Goal: Task Accomplishment & Management: Use online tool/utility

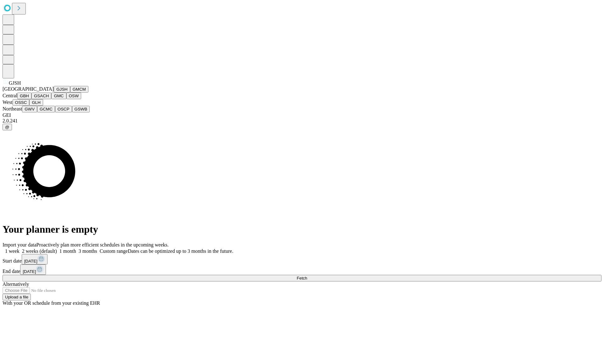
click at [54, 92] on button "GJSH" at bounding box center [62, 89] width 16 height 7
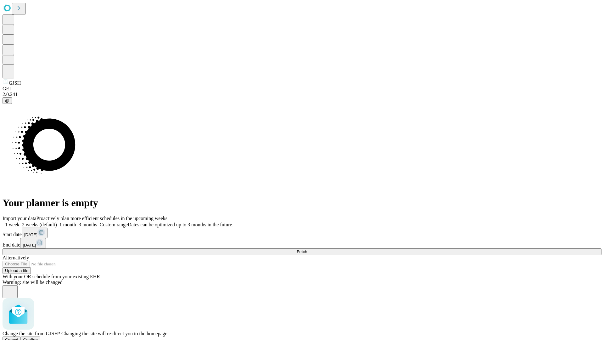
click at [38, 337] on span "Confirm" at bounding box center [30, 339] width 15 height 5
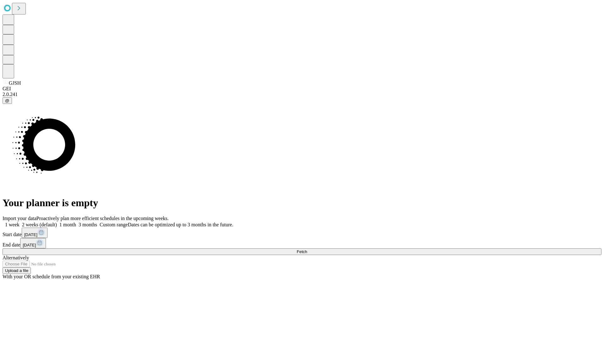
click at [76, 222] on label "1 month" at bounding box center [66, 224] width 19 height 5
click at [307, 249] on span "Fetch" at bounding box center [302, 251] width 10 height 5
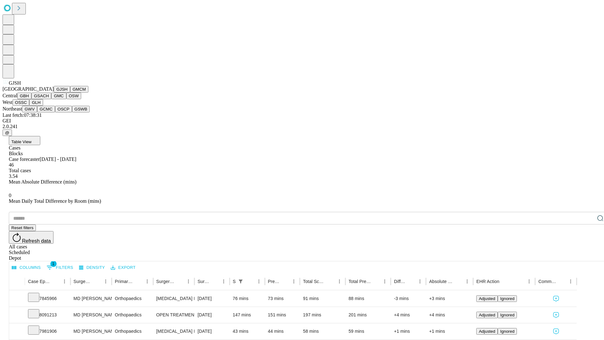
click at [70, 92] on button "GMCM" at bounding box center [79, 89] width 18 height 7
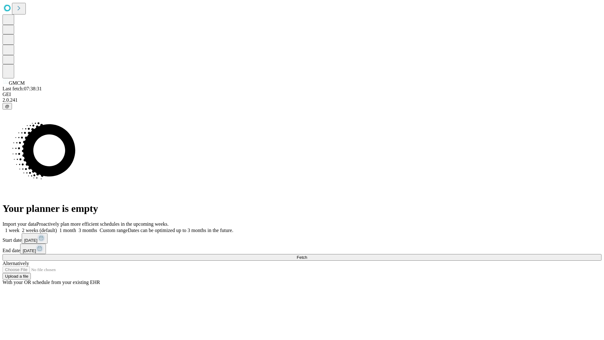
click at [76, 227] on label "1 month" at bounding box center [66, 229] width 19 height 5
click at [307, 255] on span "Fetch" at bounding box center [302, 257] width 10 height 5
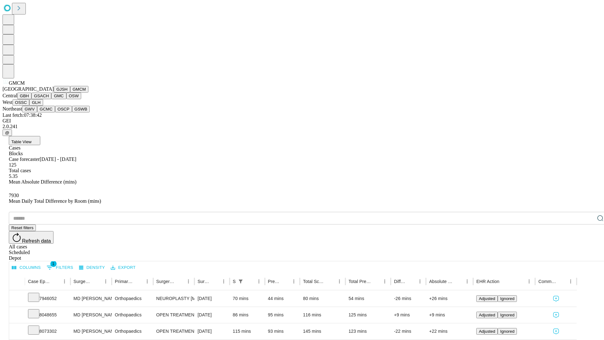
click at [31, 99] on button "GBH" at bounding box center [24, 95] width 14 height 7
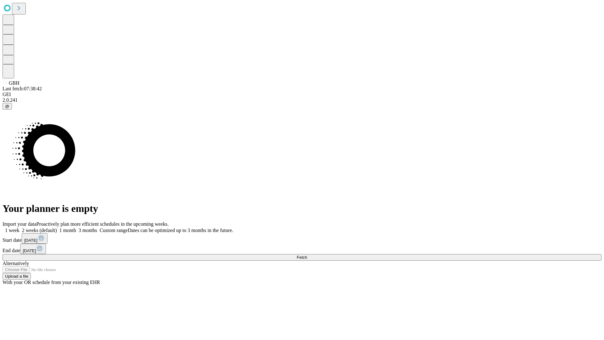
click at [76, 227] on label "1 month" at bounding box center [66, 229] width 19 height 5
click at [307, 255] on span "Fetch" at bounding box center [302, 257] width 10 height 5
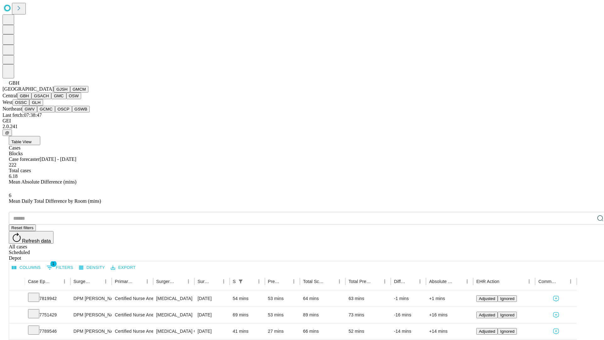
click at [49, 99] on button "GSACH" at bounding box center [41, 95] width 20 height 7
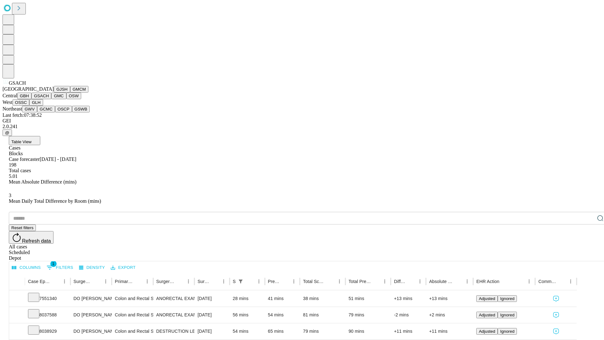
click at [51, 99] on button "GMC" at bounding box center [58, 95] width 15 height 7
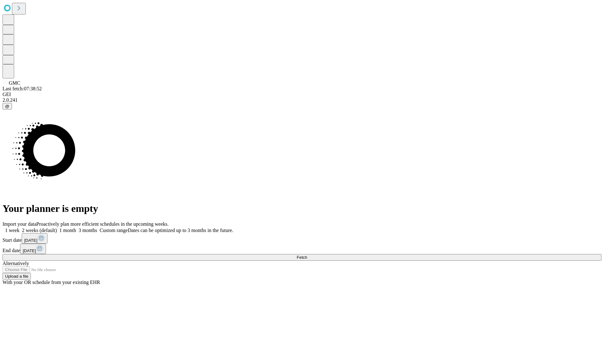
click at [76, 227] on label "1 month" at bounding box center [66, 229] width 19 height 5
click at [307, 255] on span "Fetch" at bounding box center [302, 257] width 10 height 5
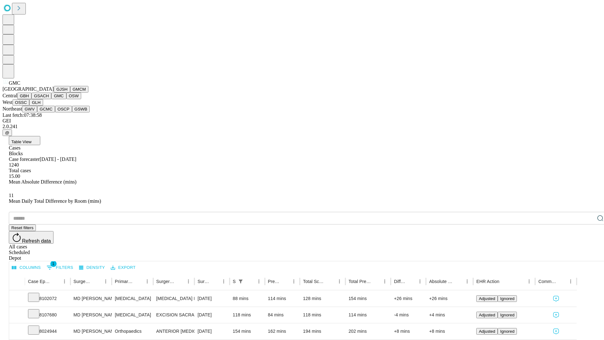
click at [66, 99] on button "OSW" at bounding box center [73, 95] width 15 height 7
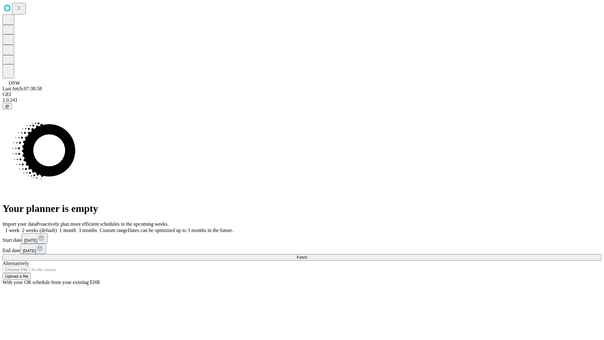
click at [307, 255] on span "Fetch" at bounding box center [302, 257] width 10 height 5
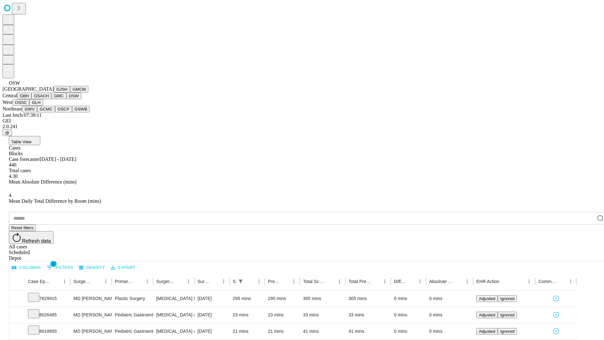
click at [30, 106] on button "OSSC" at bounding box center [21, 102] width 17 height 7
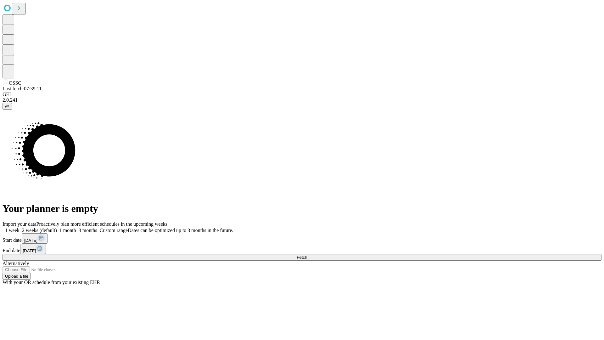
click at [76, 227] on label "1 month" at bounding box center [66, 229] width 19 height 5
click at [307, 255] on span "Fetch" at bounding box center [302, 257] width 10 height 5
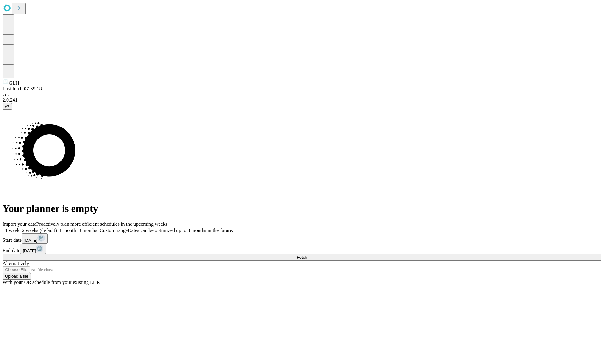
click at [76, 227] on label "1 month" at bounding box center [66, 229] width 19 height 5
click at [307, 255] on span "Fetch" at bounding box center [302, 257] width 10 height 5
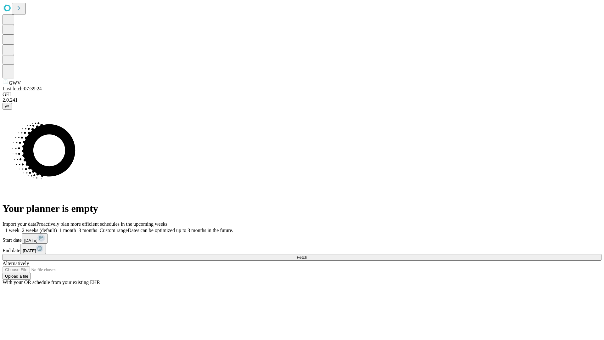
click at [307, 255] on span "Fetch" at bounding box center [302, 257] width 10 height 5
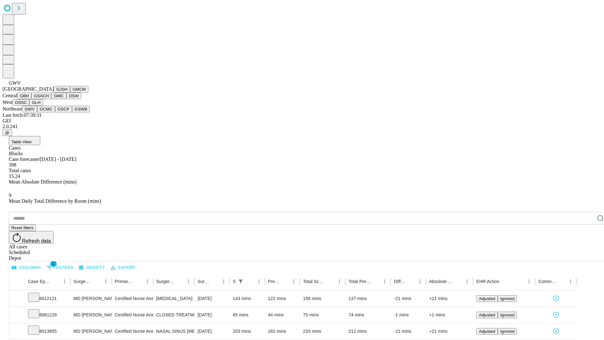
click at [49, 112] on button "GCMC" at bounding box center [46, 109] width 18 height 7
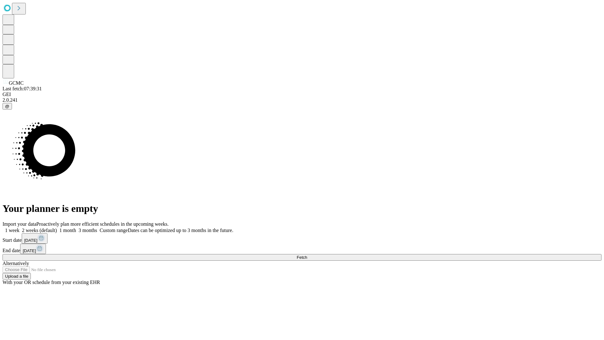
click at [76, 227] on label "1 month" at bounding box center [66, 229] width 19 height 5
click at [307, 255] on span "Fetch" at bounding box center [302, 257] width 10 height 5
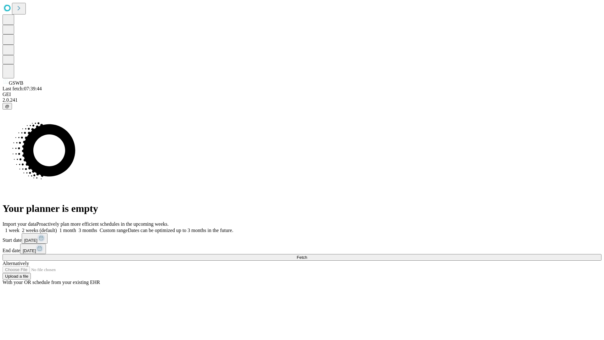
click at [76, 227] on label "1 month" at bounding box center [66, 229] width 19 height 5
click at [307, 255] on span "Fetch" at bounding box center [302, 257] width 10 height 5
